Goal: Go to known website: Access a specific website the user already knows

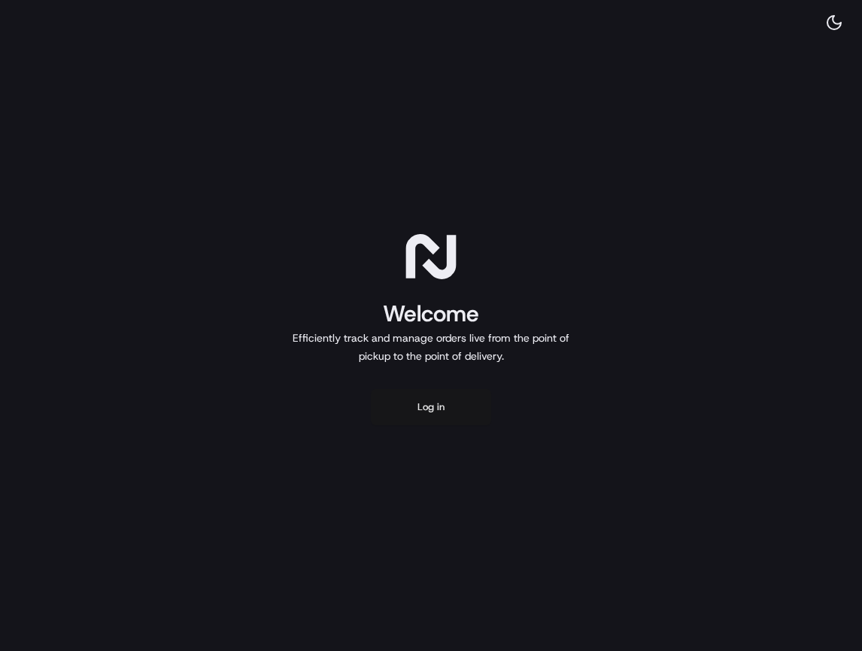
click at [441, 423] on button "Log in" at bounding box center [431, 407] width 120 height 36
